Goal: Navigation & Orientation: Find specific page/section

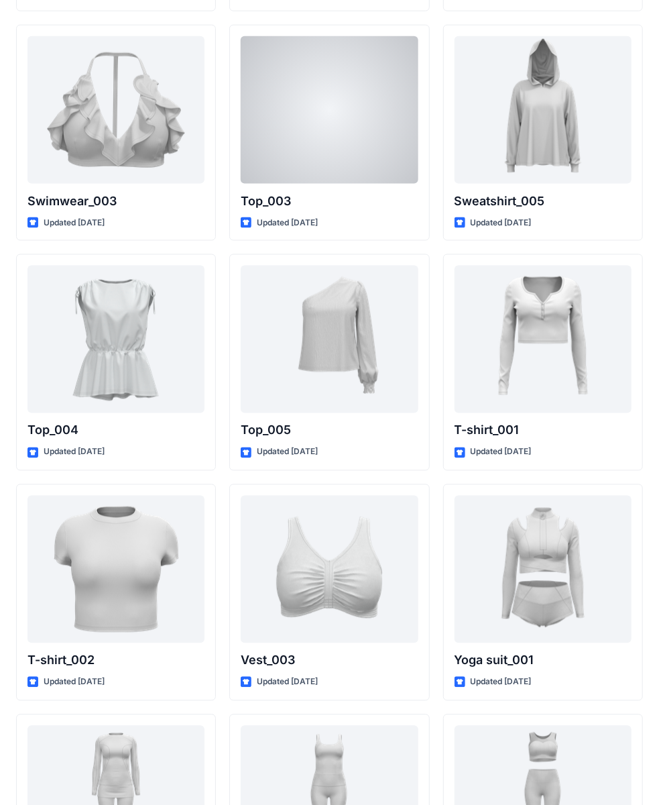
scroll to position [4703, 0]
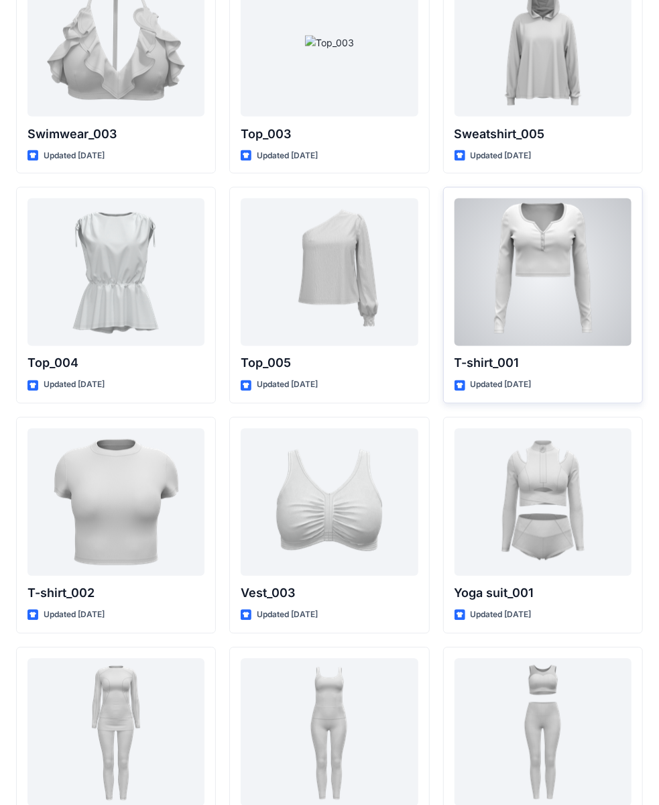
click at [575, 239] on div at bounding box center [543, 272] width 177 height 148
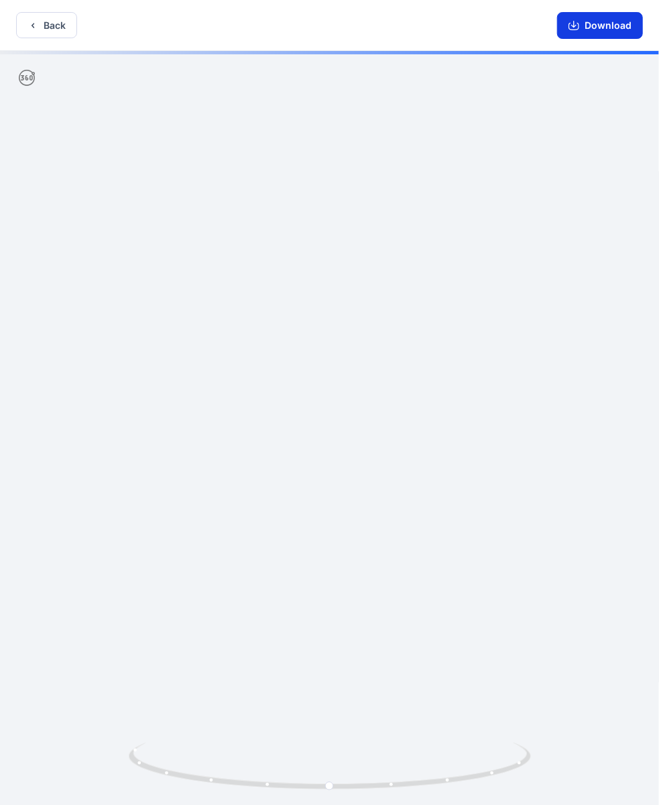
click at [578, 25] on icon "button" at bounding box center [574, 25] width 11 height 11
